Goal: Information Seeking & Learning: Learn about a topic

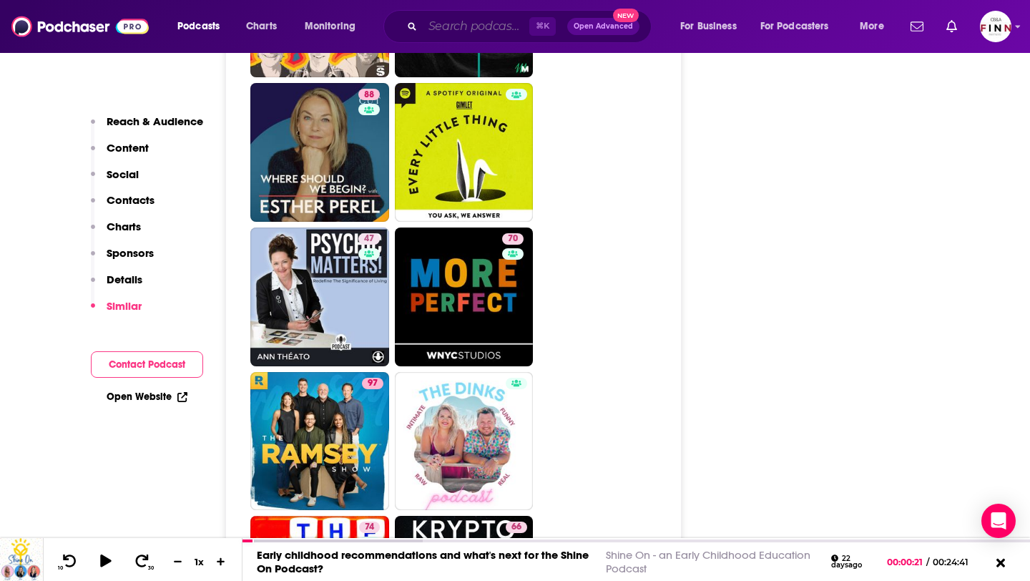
click at [474, 22] on input "Search podcasts, credits, & more..." at bounding box center [476, 26] width 107 height 23
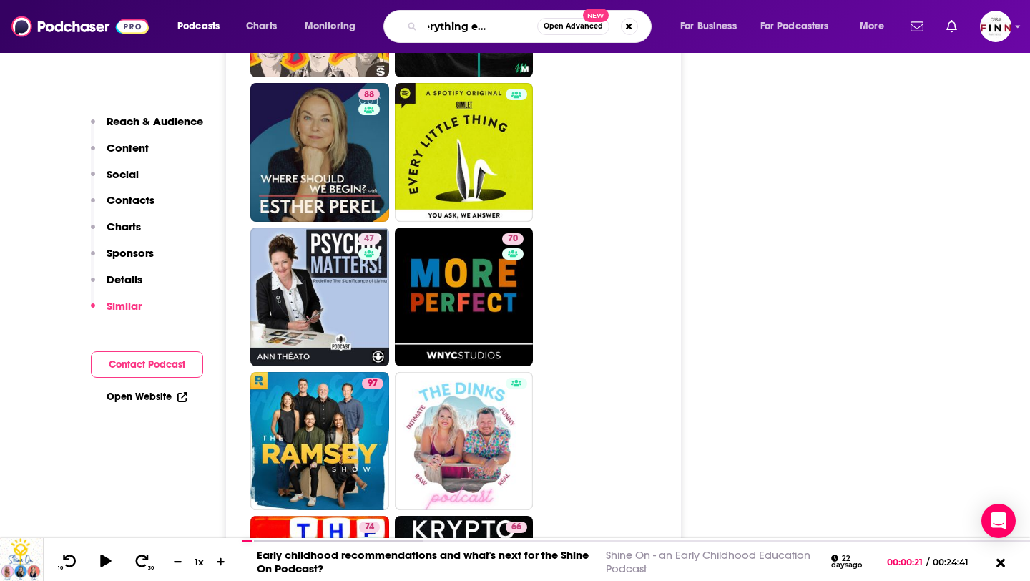
type input "the everything ece podcast"
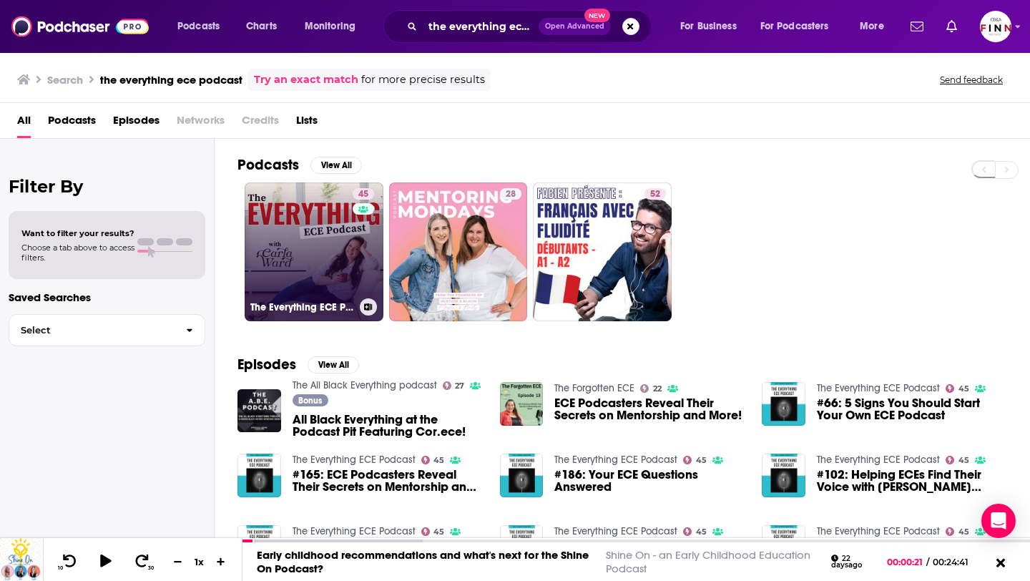
click at [314, 266] on link "45 The Everything ECE Podcast" at bounding box center [314, 251] width 139 height 139
